Goal: Information Seeking & Learning: Learn about a topic

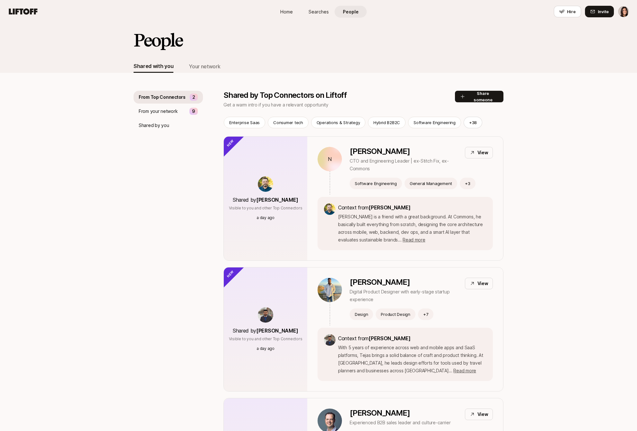
scroll to position [4, 0]
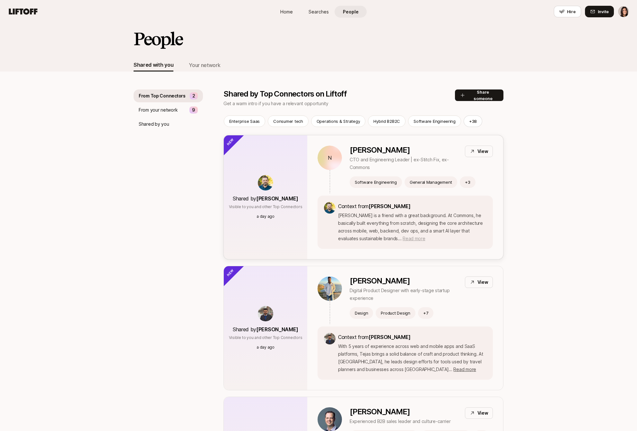
click at [402, 241] on span "Read more" at bounding box center [413, 238] width 22 height 5
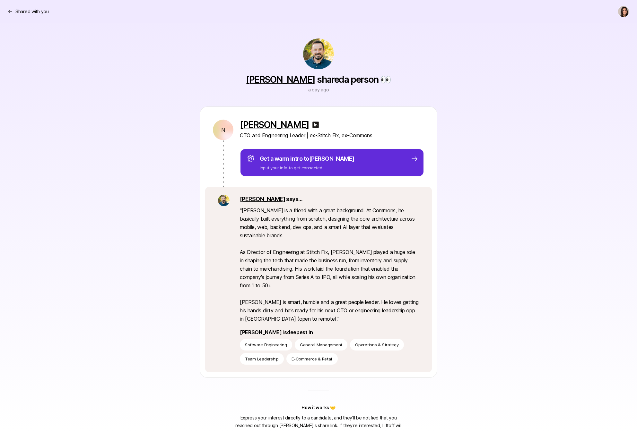
click at [312, 125] on img at bounding box center [316, 125] width 8 height 8
click at [38, 8] on p "Shared with you" at bounding box center [31, 12] width 33 height 8
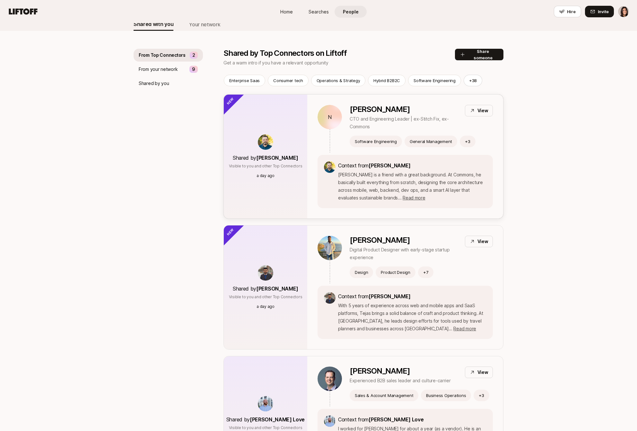
scroll to position [95, 0]
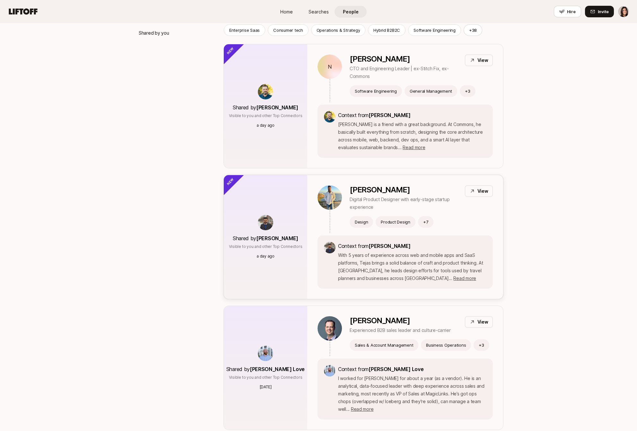
click at [287, 208] on div "Shared by [PERSON_NAME] Visible to you and other Top Connectors a day ago" at bounding box center [265, 237] width 83 height 124
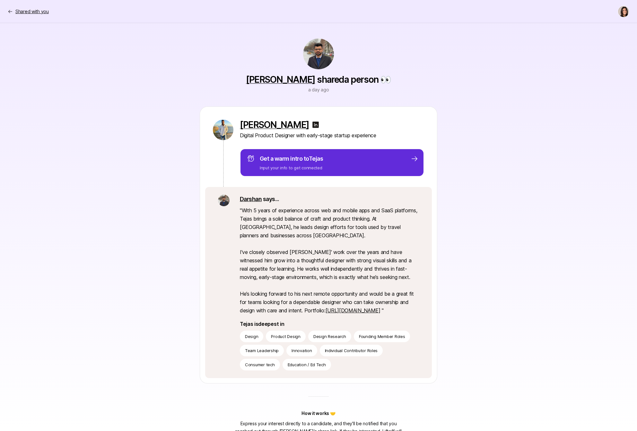
click at [30, 13] on p "Shared with you" at bounding box center [31, 12] width 33 height 8
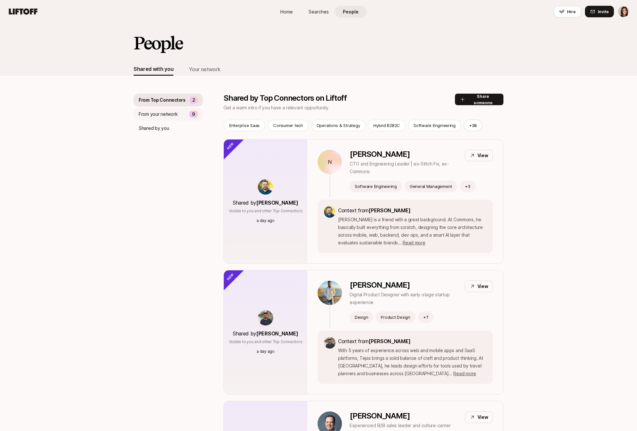
click at [189, 114] on div "From your network 9" at bounding box center [167, 114] width 69 height 13
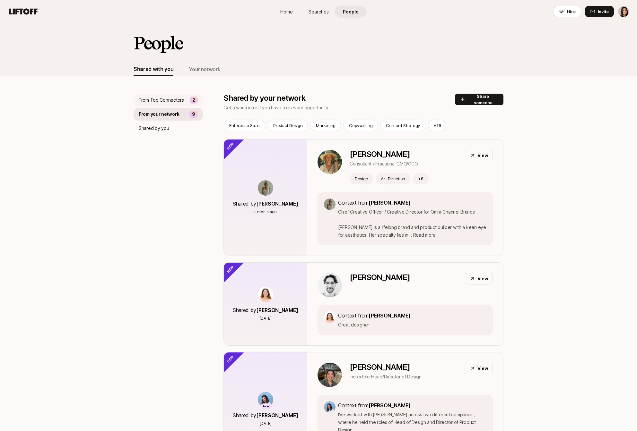
click at [178, 99] on p "From Top Connectors" at bounding box center [161, 100] width 45 height 8
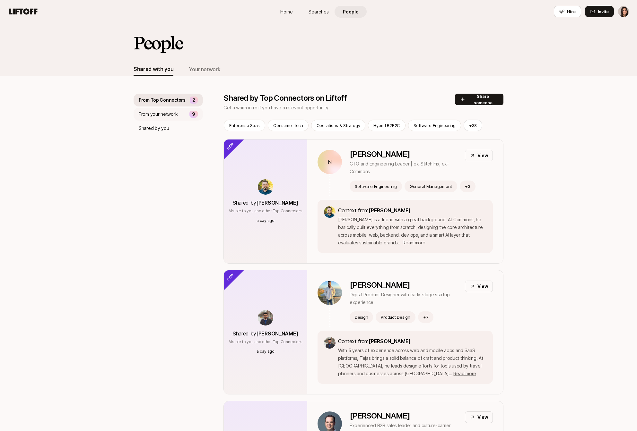
click at [176, 111] on p "From your network" at bounding box center [158, 114] width 39 height 8
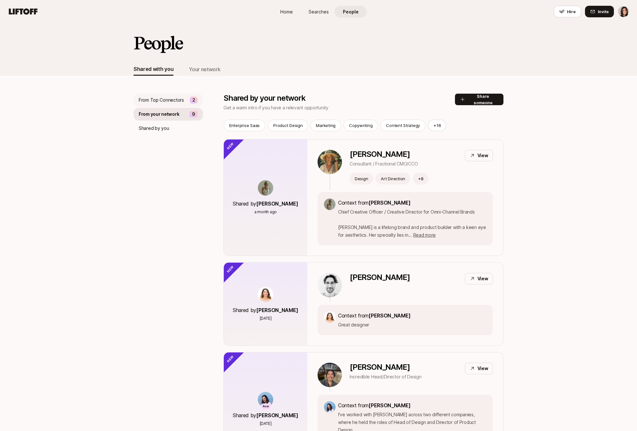
click at [172, 99] on p "From Top Connectors" at bounding box center [161, 100] width 45 height 8
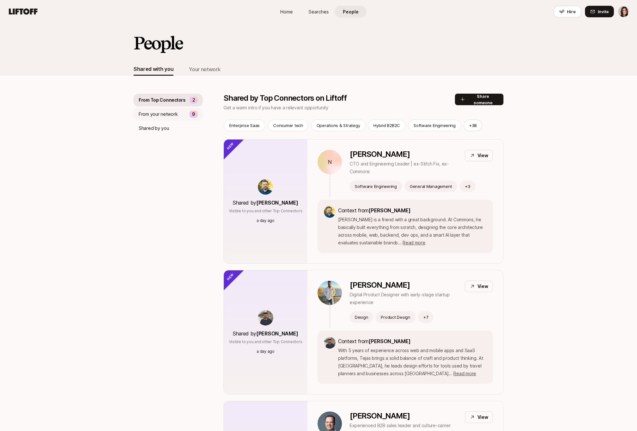
click at [166, 112] on p "From your network" at bounding box center [158, 114] width 39 height 8
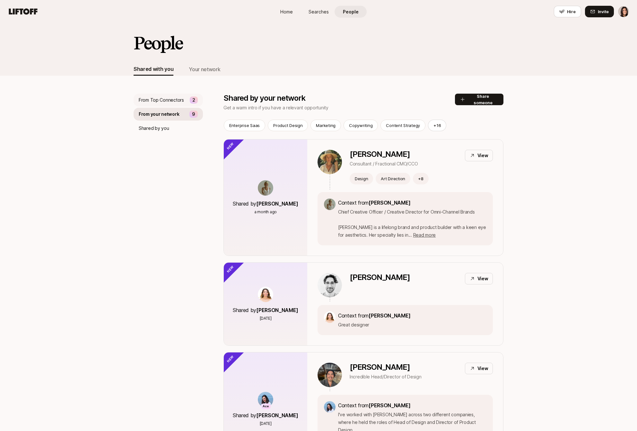
click at [177, 97] on p "From Top Connectors" at bounding box center [161, 100] width 45 height 8
